Goal: Information Seeking & Learning: Find specific page/section

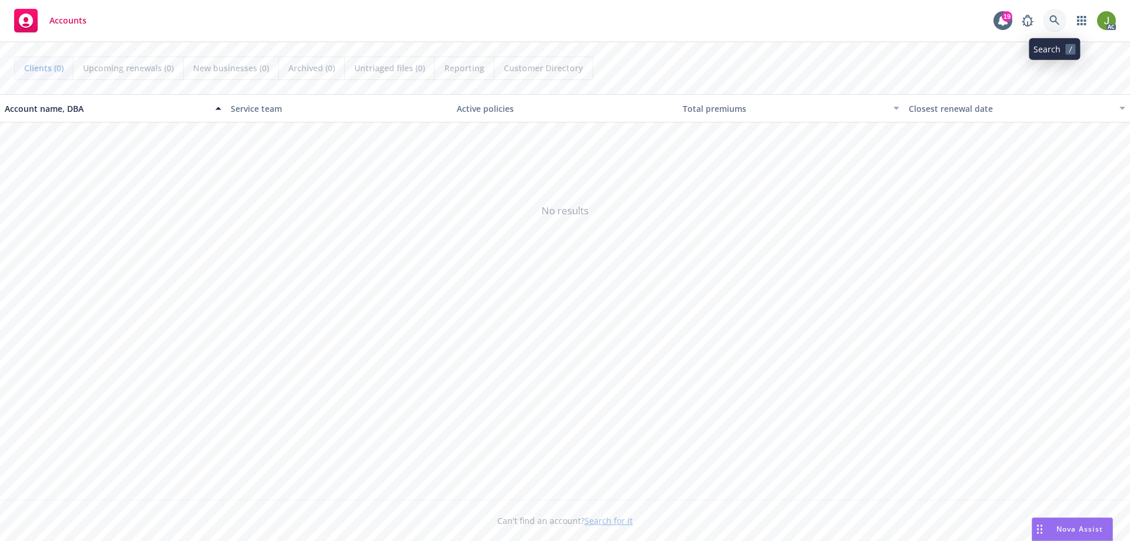
click at [753, 20] on link at bounding box center [1055, 21] width 24 height 24
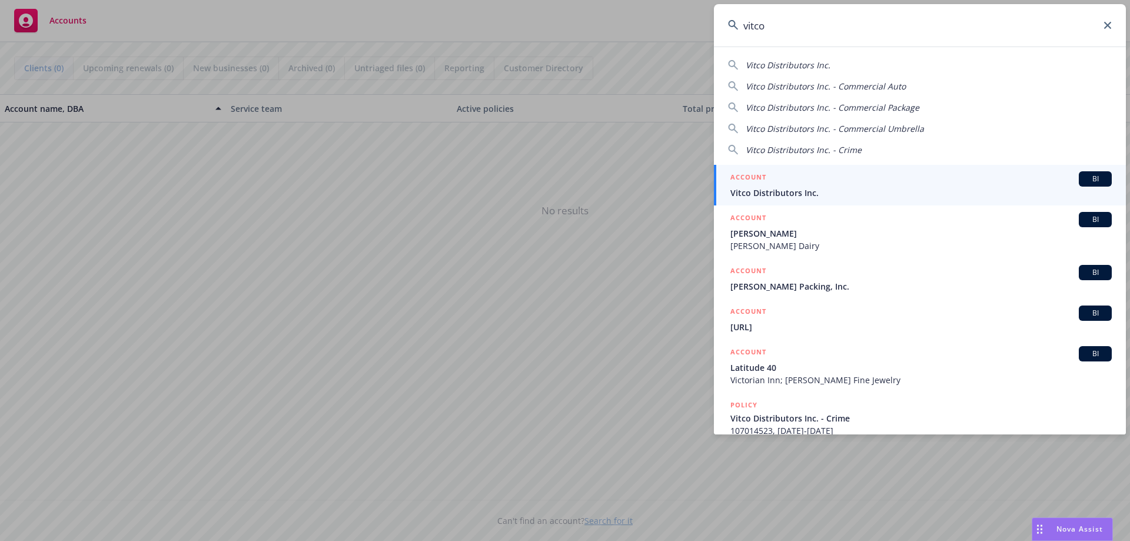
type input "vitco"
click at [753, 200] on link "ACCOUNT BI Vitco Distributors Inc." at bounding box center [920, 185] width 412 height 41
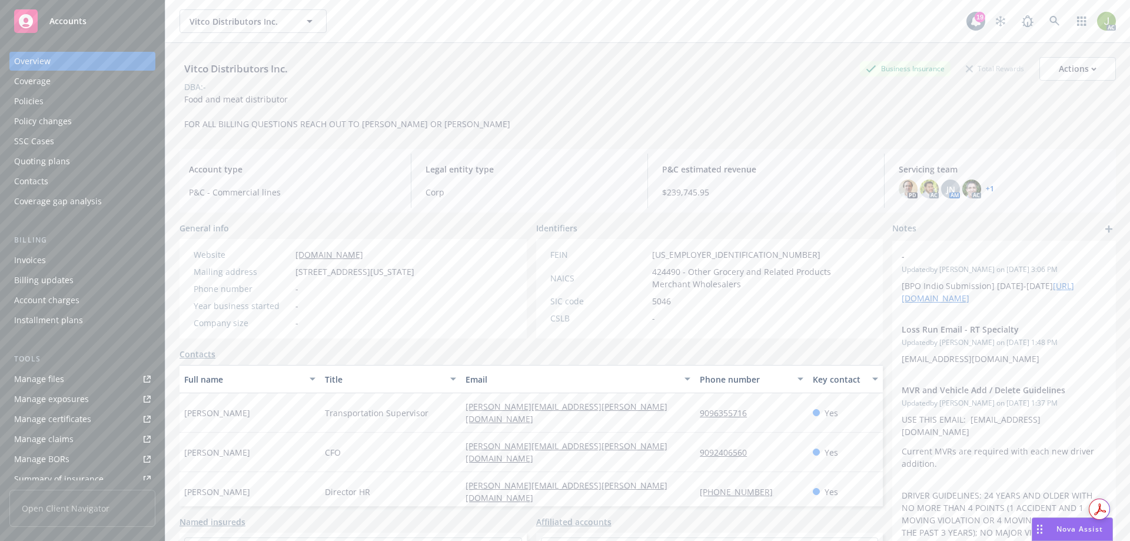
click at [47, 261] on div "Invoices" at bounding box center [82, 260] width 137 height 19
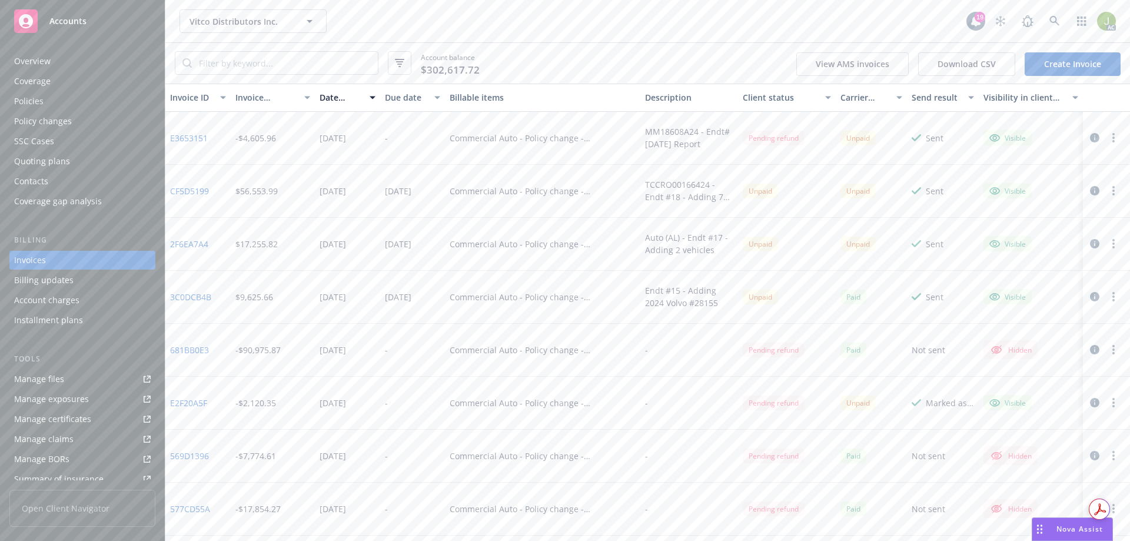
click at [753, 141] on div at bounding box center [1104, 138] width 33 height 14
click at [753, 141] on button "button" at bounding box center [1095, 138] width 14 height 14
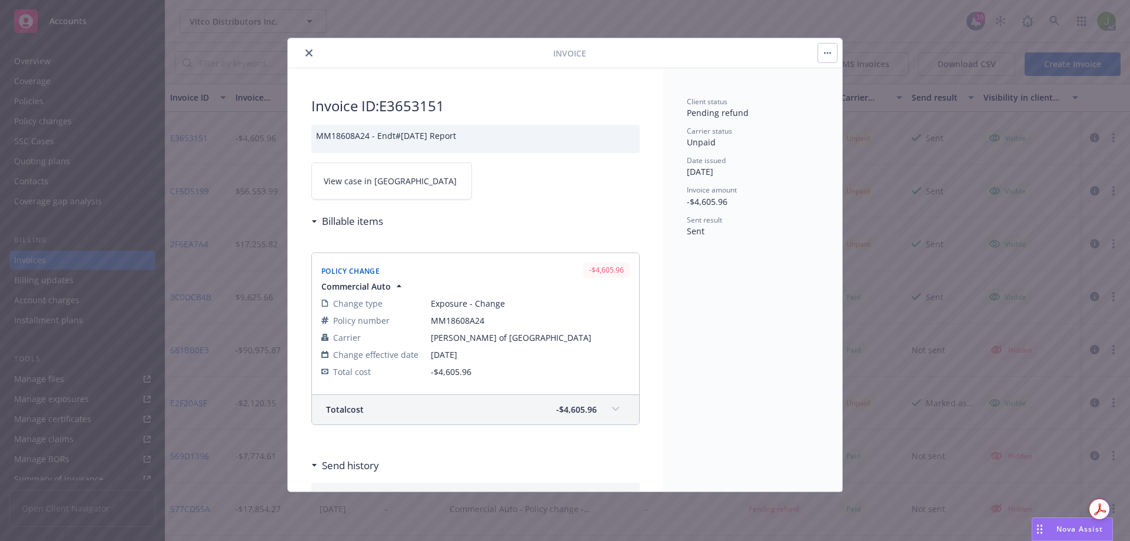
click at [393, 188] on link "View case in [GEOGRAPHIC_DATA]" at bounding box center [391, 180] width 161 height 37
click at [310, 52] on icon "close" at bounding box center [308, 52] width 7 height 7
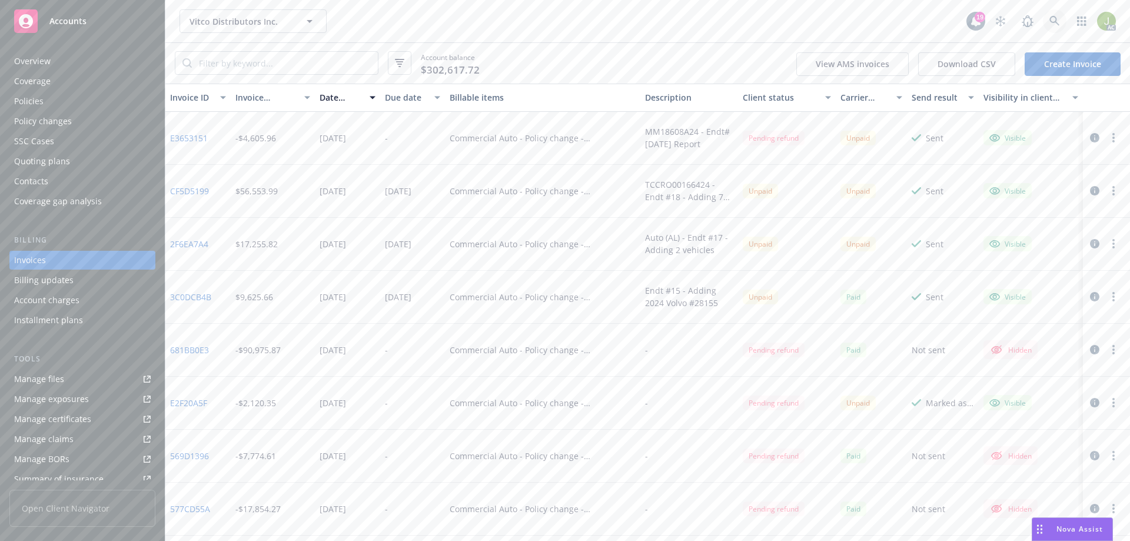
click at [753, 22] on link at bounding box center [1055, 21] width 24 height 24
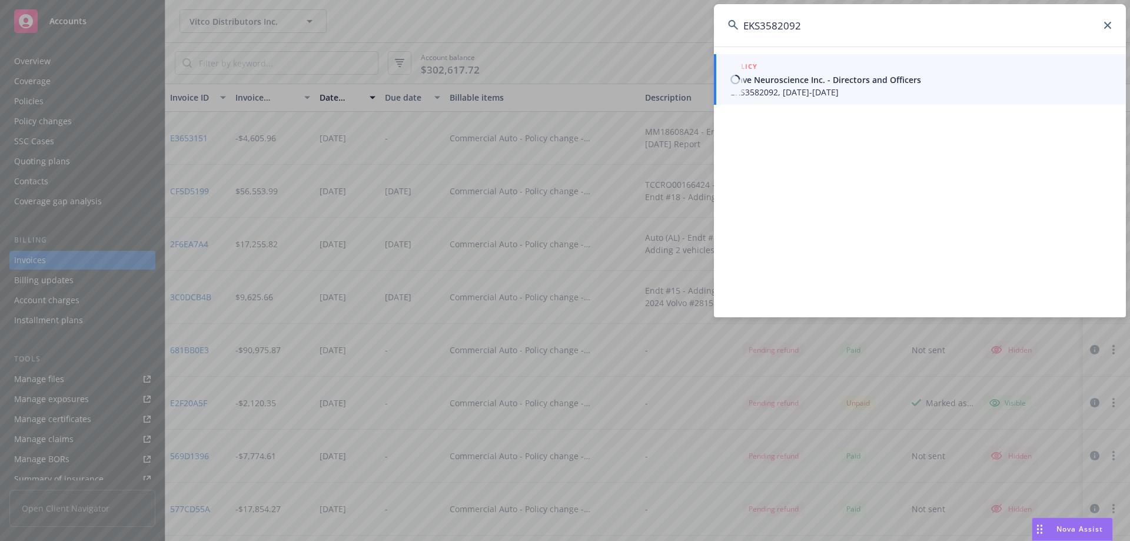
type input "EKS3582092"
click at [753, 85] on span "Wave Neuroscience Inc. - Directors and Officers" at bounding box center [920, 80] width 381 height 12
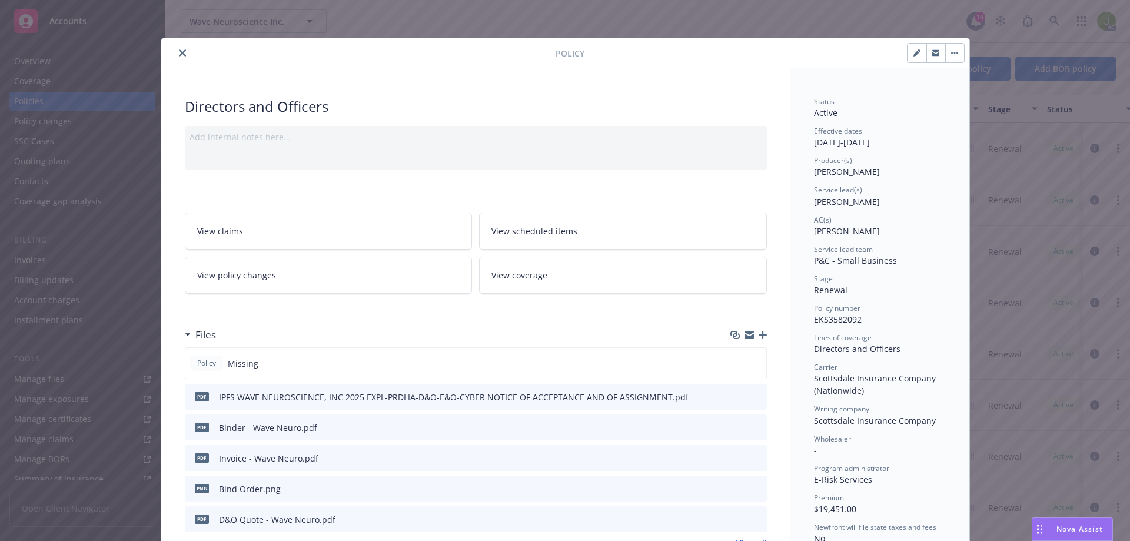
click at [181, 55] on icon "close" at bounding box center [182, 52] width 7 height 7
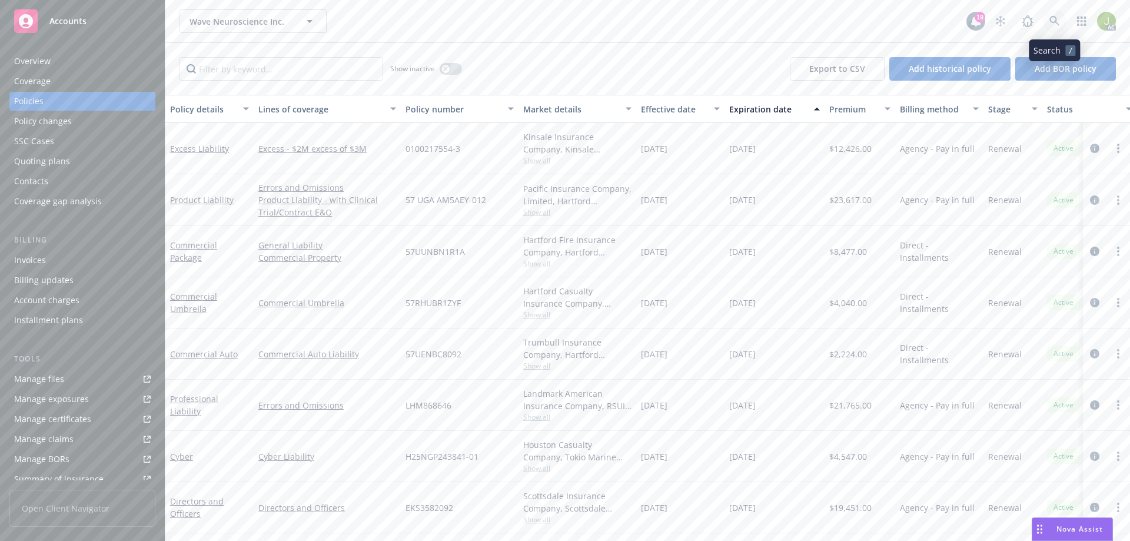
click at [753, 22] on icon at bounding box center [1054, 21] width 10 height 10
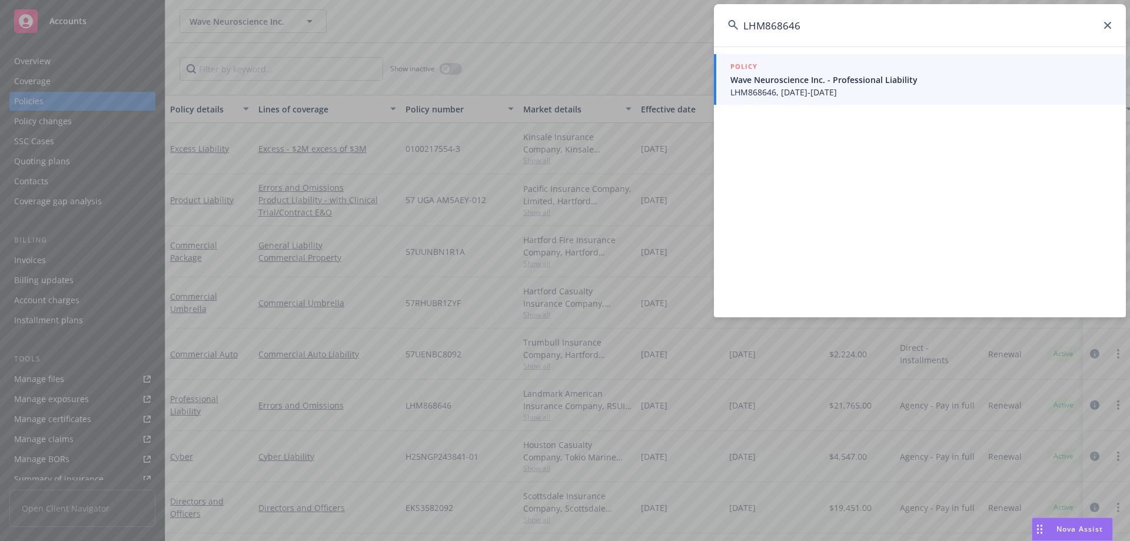
type input "LHM868646"
click at [753, 83] on span "Wave Neuroscience Inc. - Professional Liability" at bounding box center [920, 80] width 381 height 12
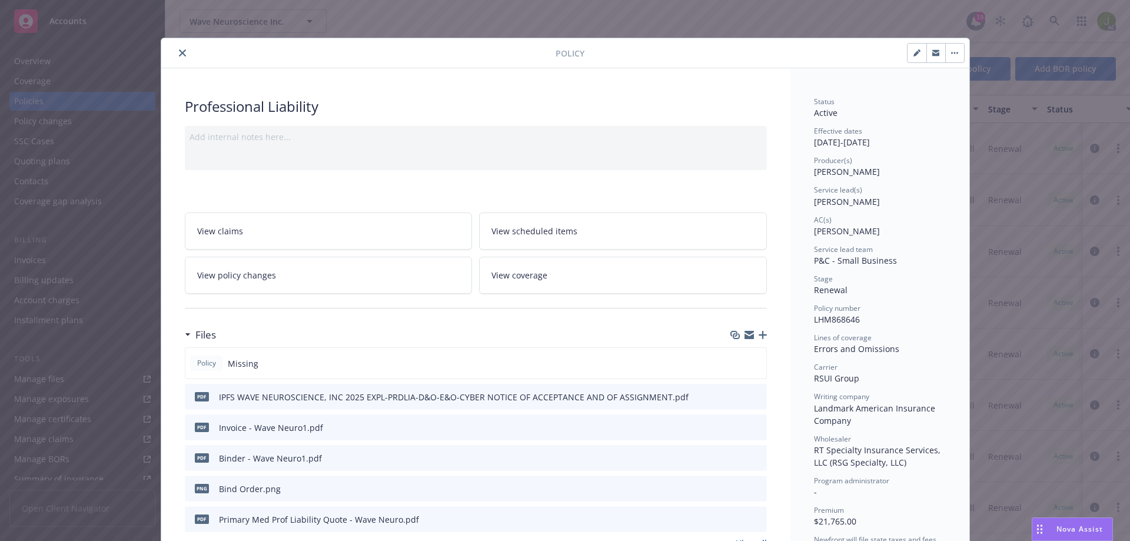
drag, startPoint x: 175, startPoint y: 54, endPoint x: 182, endPoint y: 54, distance: 7.1
click at [179, 54] on icon "close" at bounding box center [182, 52] width 7 height 7
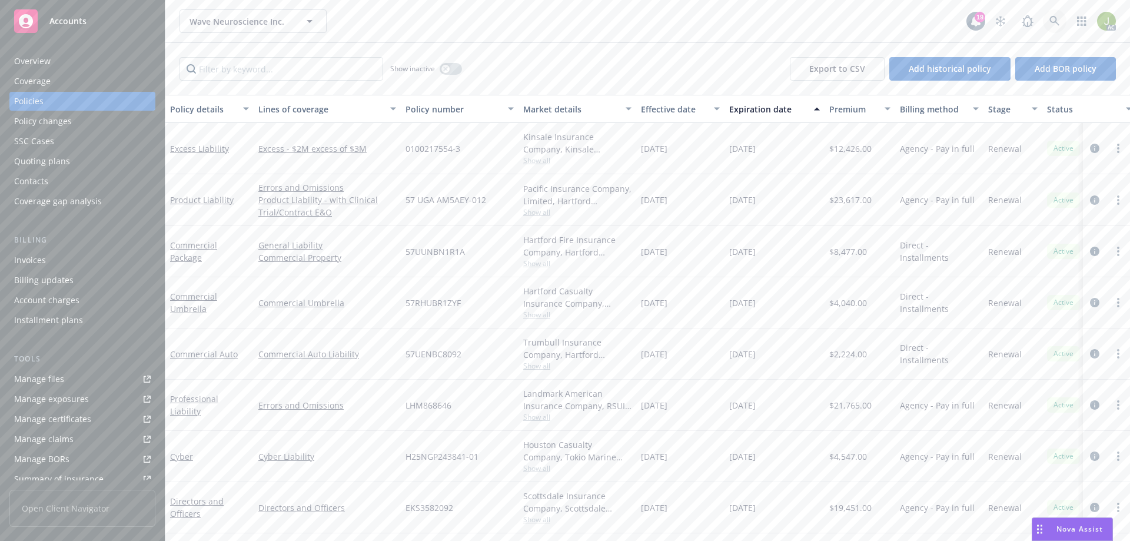
click at [753, 22] on icon at bounding box center [1054, 21] width 10 height 10
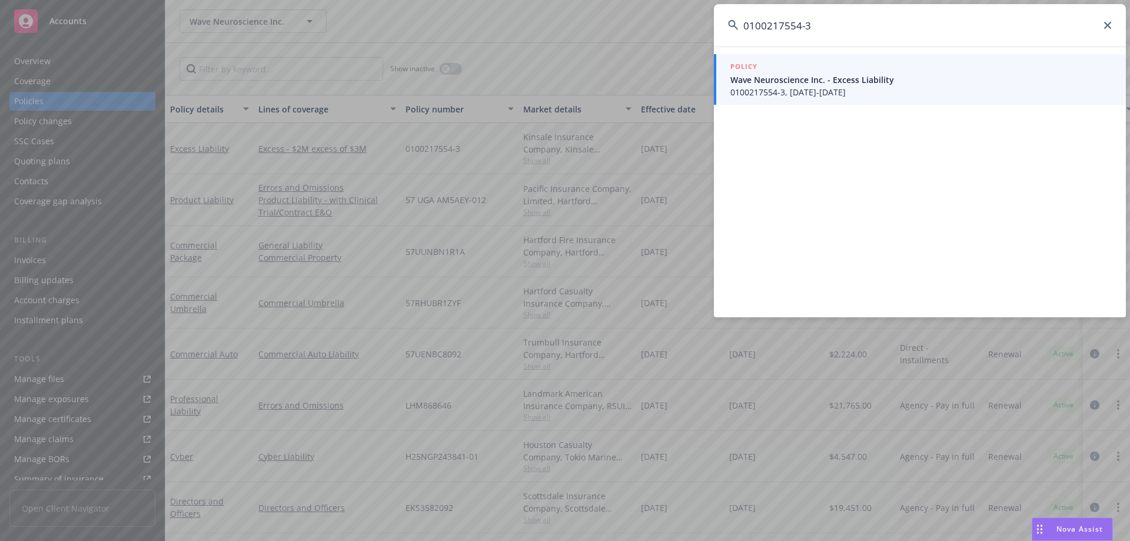
type input "0100217554-3"
click at [753, 85] on span "Wave Neuroscience Inc. - Excess Liability" at bounding box center [920, 80] width 381 height 12
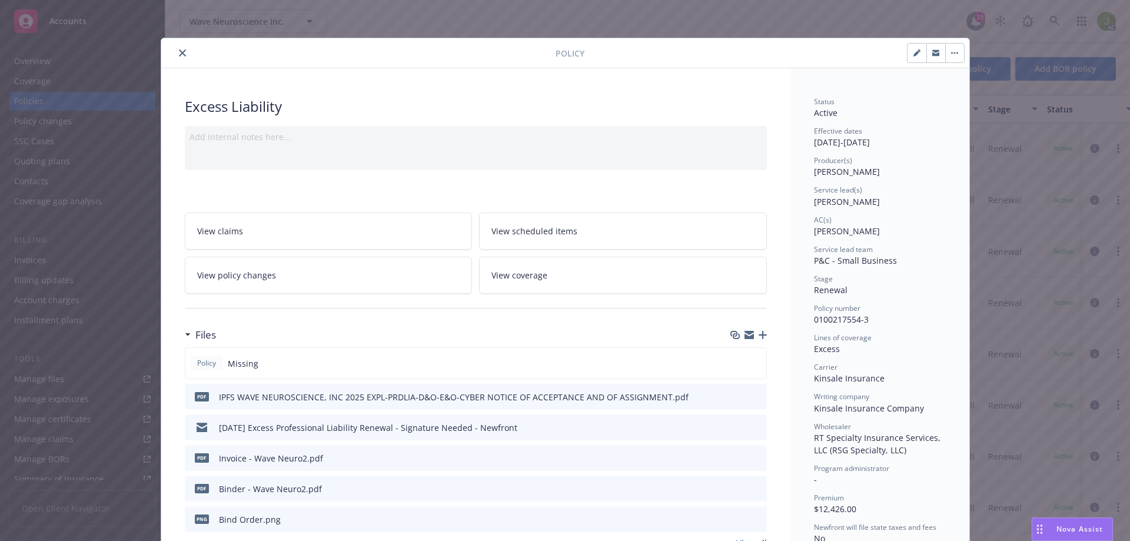
click at [187, 51] on div at bounding box center [361, 53] width 390 height 14
click at [180, 55] on icon "close" at bounding box center [182, 52] width 7 height 7
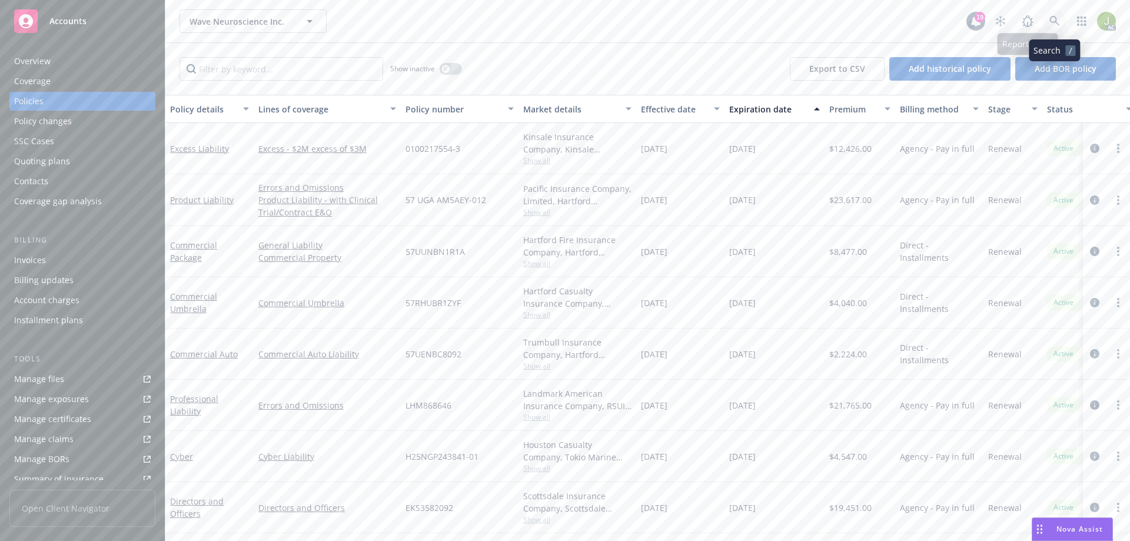
click at [753, 23] on icon at bounding box center [1054, 21] width 11 height 11
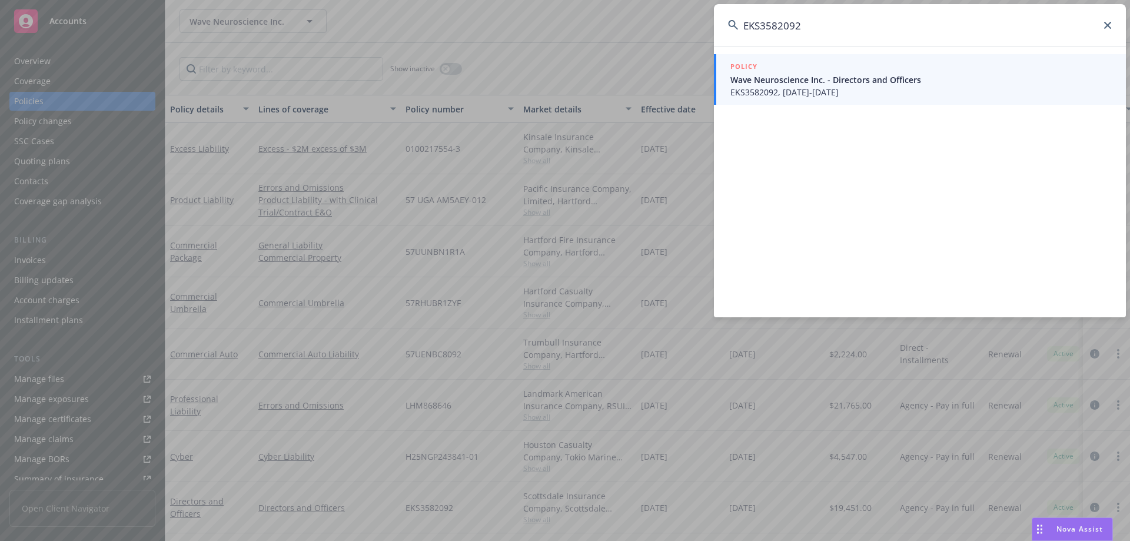
type input "EKS3582092"
click at [753, 91] on span "EKS3582092, [DATE]-[DATE]" at bounding box center [920, 92] width 381 height 12
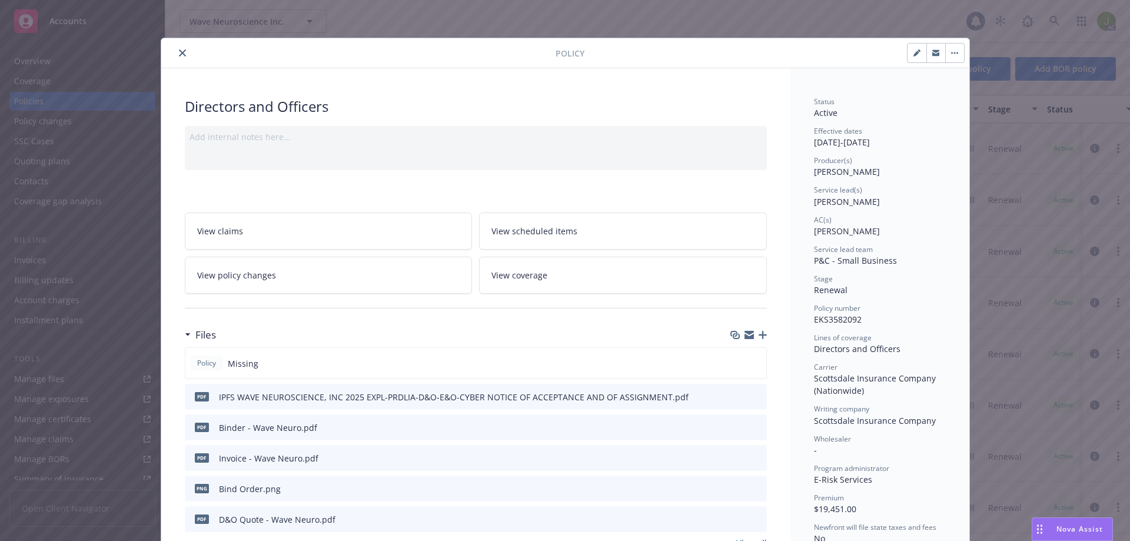
scroll to position [35, 0]
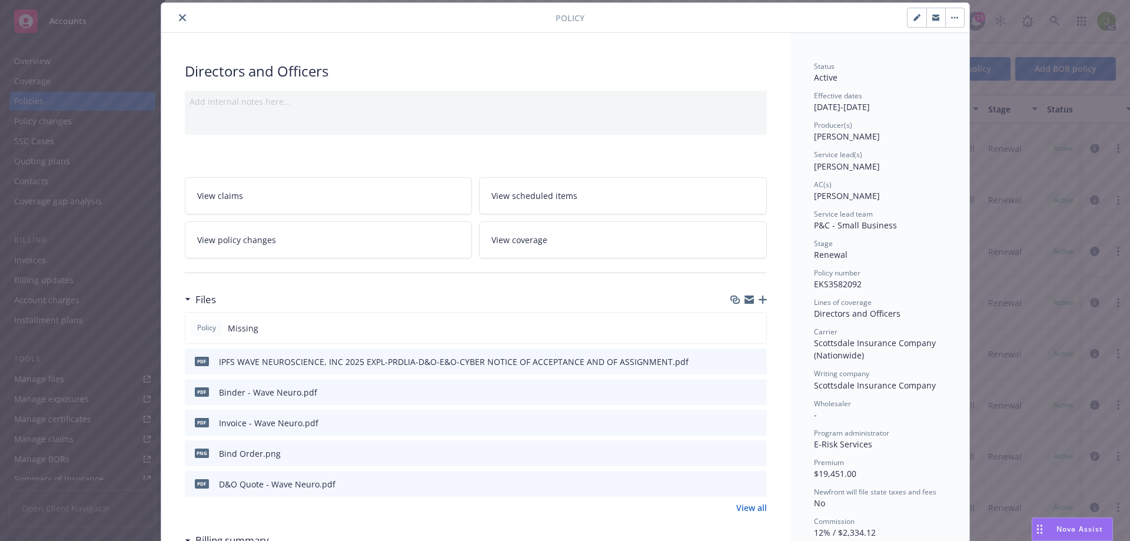
click at [753, 376] on icon "preview file" at bounding box center [755, 422] width 11 height 8
